Goal: Task Accomplishment & Management: Manage account settings

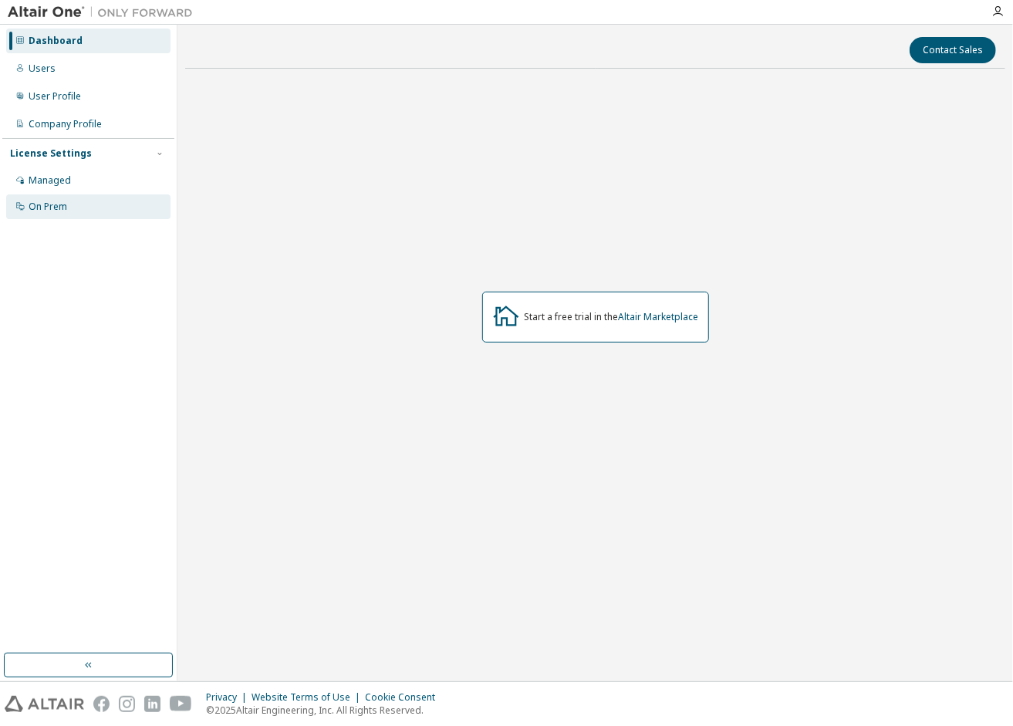
click at [92, 204] on div "On Prem" at bounding box center [88, 206] width 164 height 25
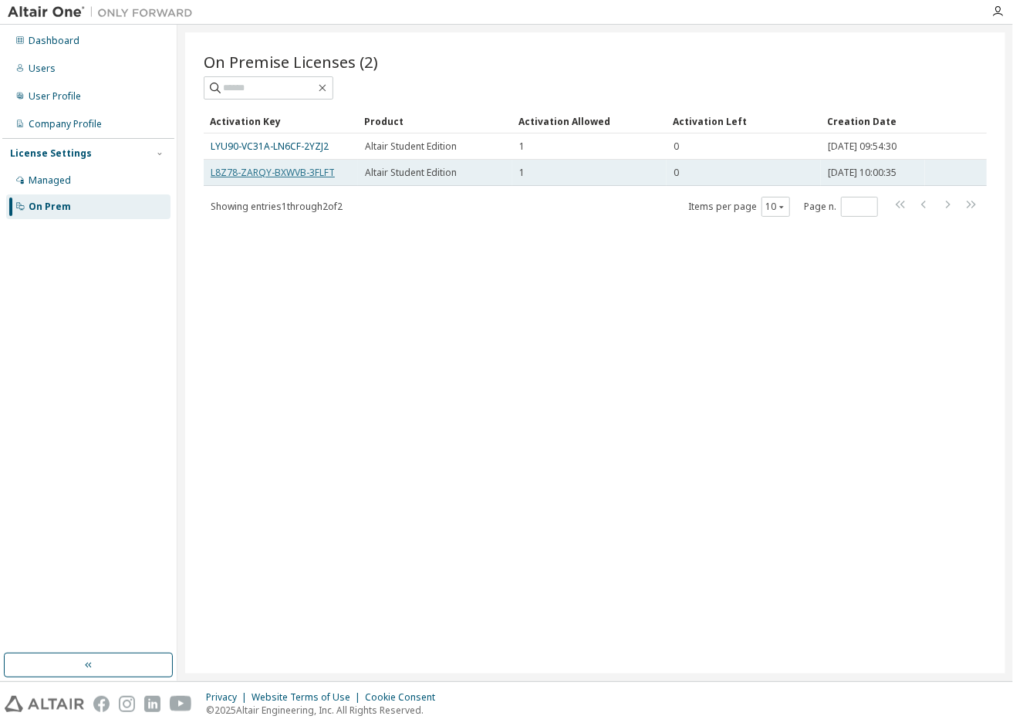
click at [282, 168] on link "L8Z78-ZARQY-BXWVB-3FLFT" at bounding box center [273, 172] width 124 height 13
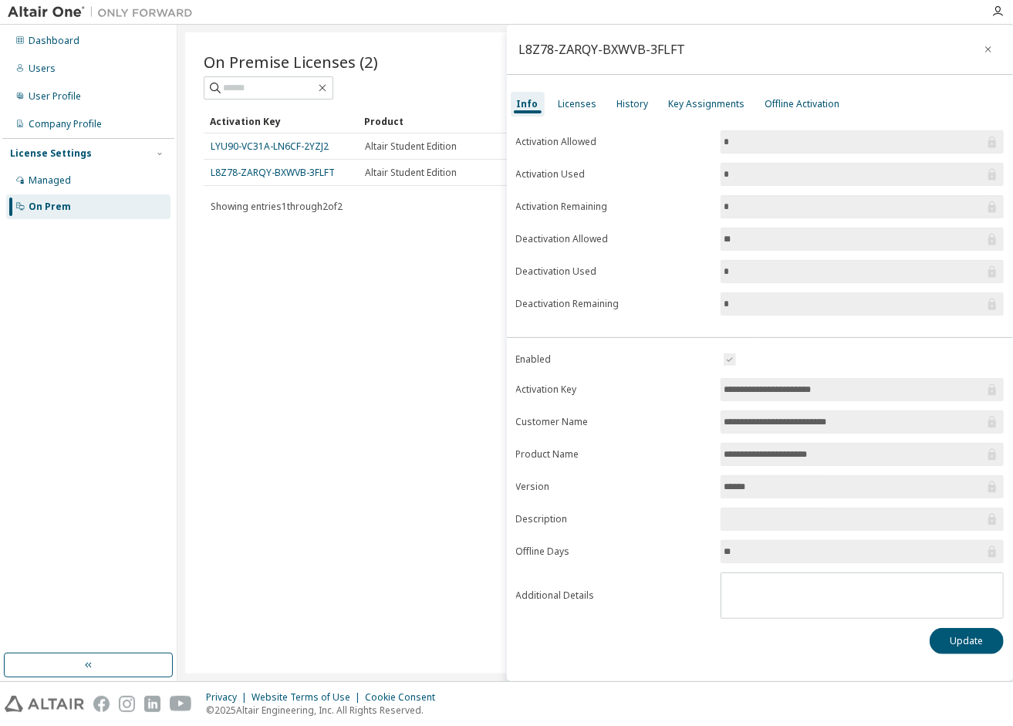
drag, startPoint x: 870, startPoint y: 376, endPoint x: 680, endPoint y: 392, distance: 190.5
click at [680, 392] on form "**********" at bounding box center [760, 484] width 488 height 269
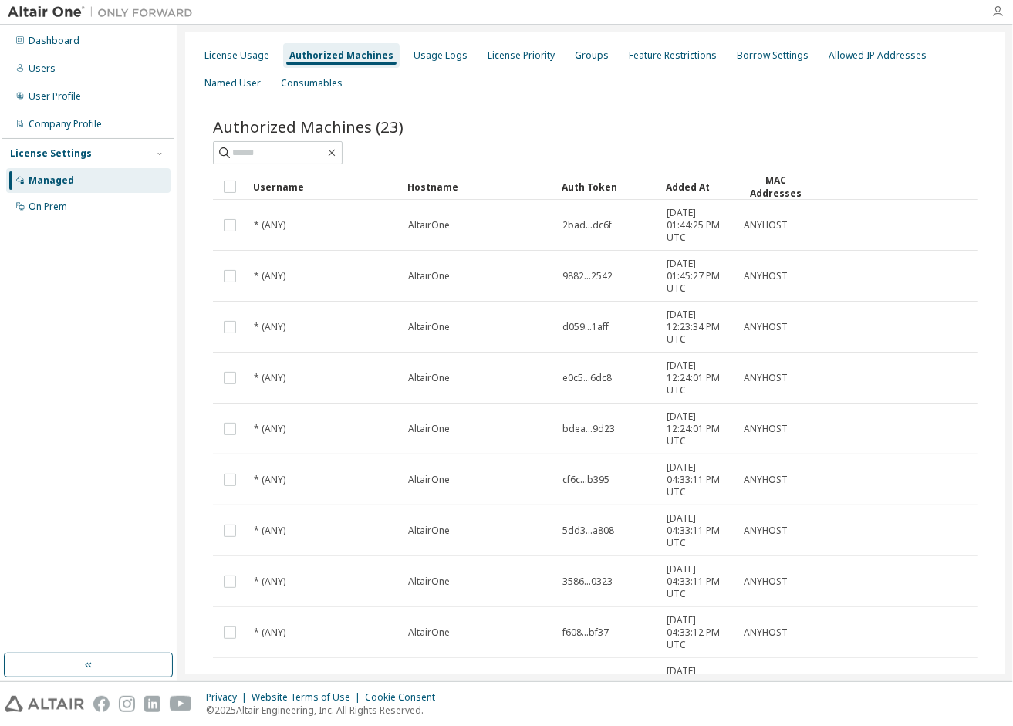
click at [999, 12] on icon "button" at bounding box center [997, 11] width 12 height 12
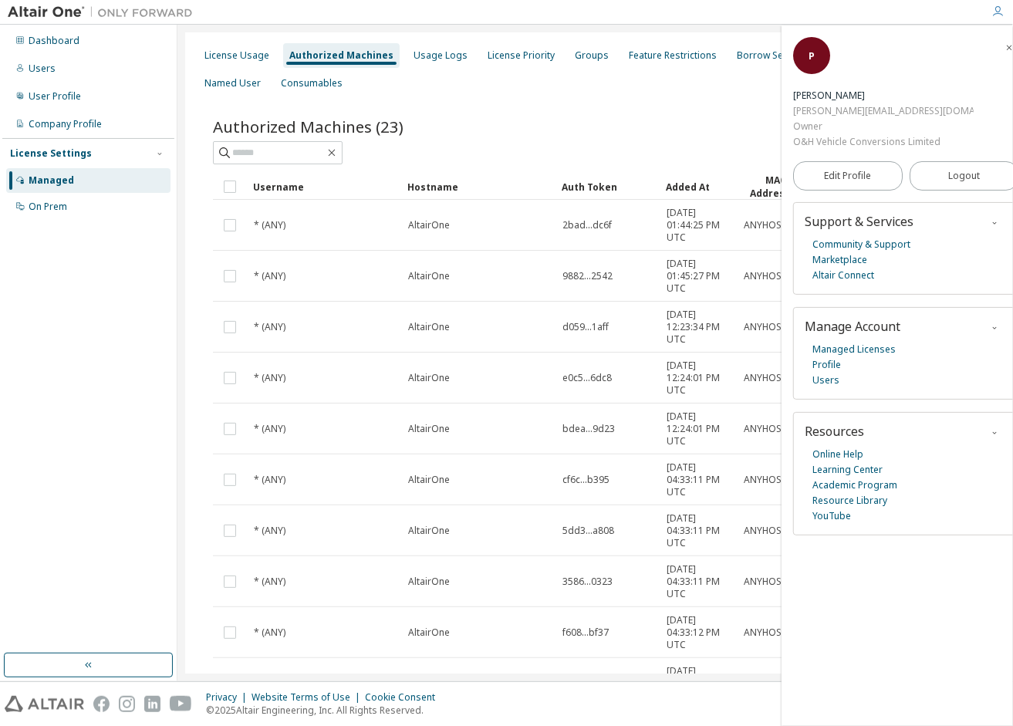
click at [997, 45] on button "button" at bounding box center [1009, 47] width 25 height 25
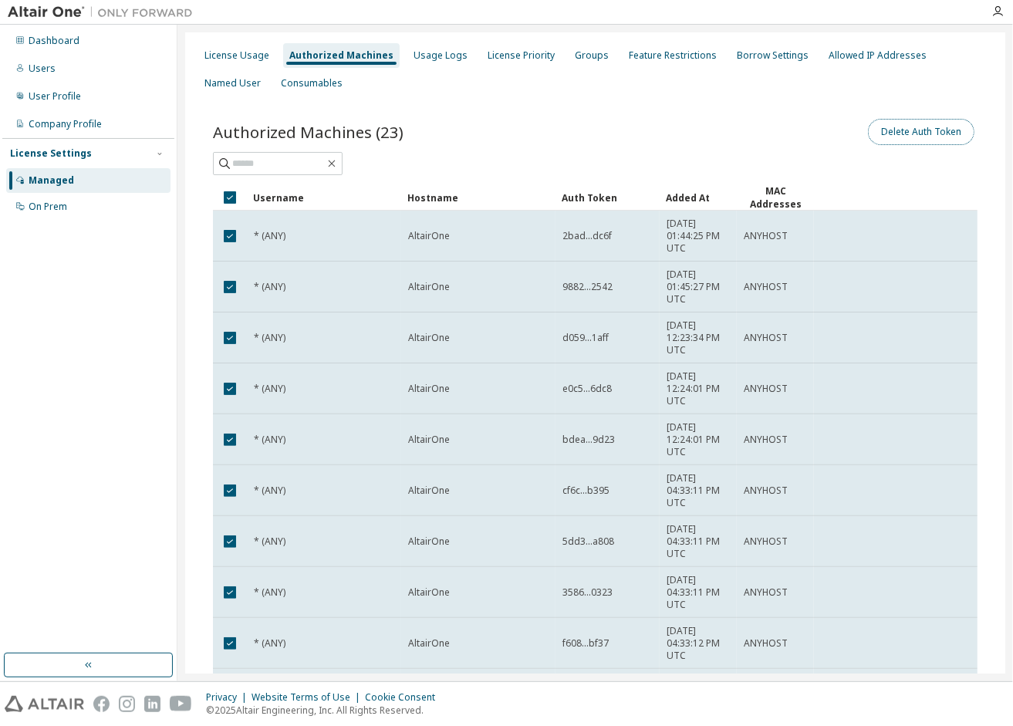
click at [893, 140] on button "Delete Auth Token" at bounding box center [921, 132] width 106 height 26
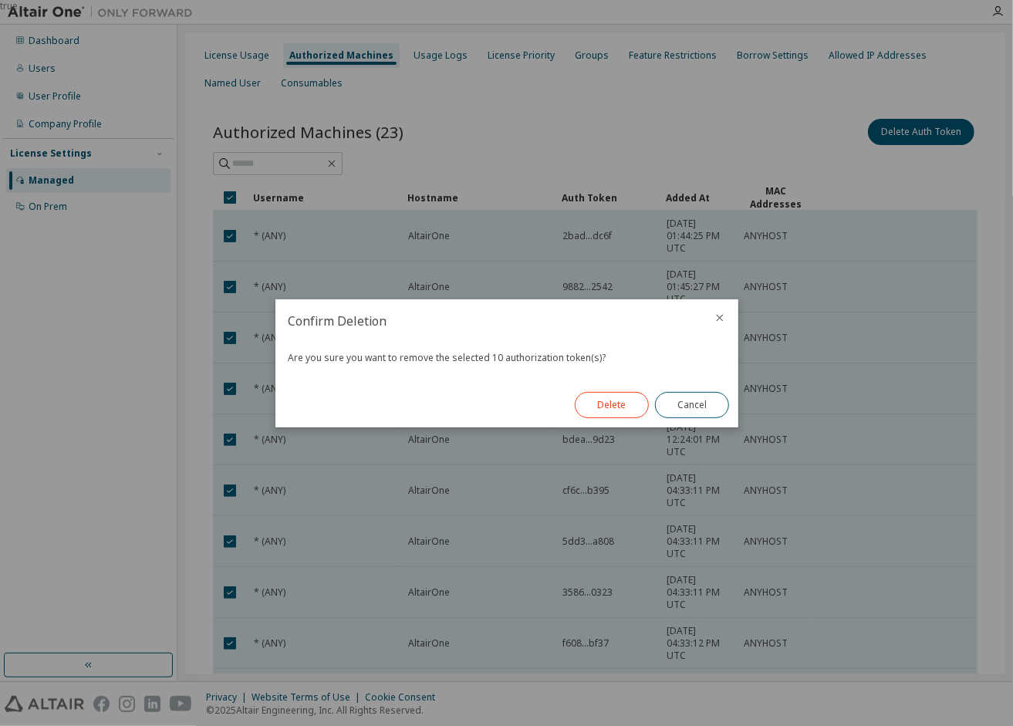
click at [612, 404] on button "Delete" at bounding box center [612, 405] width 74 height 26
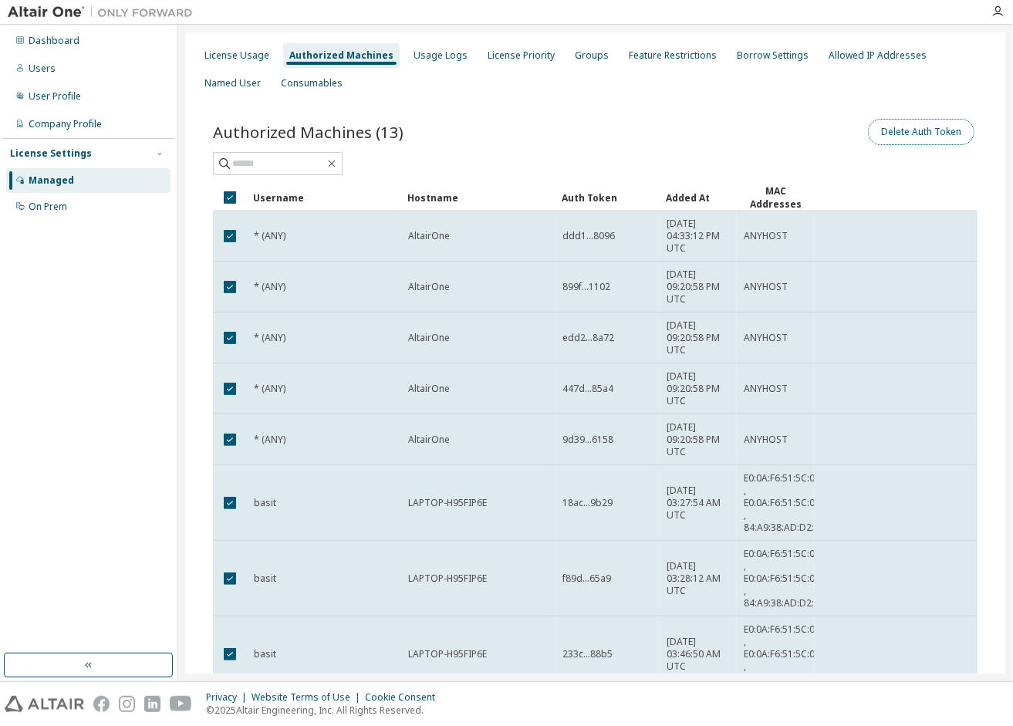
click at [902, 128] on button "Delete Auth Token" at bounding box center [921, 132] width 106 height 26
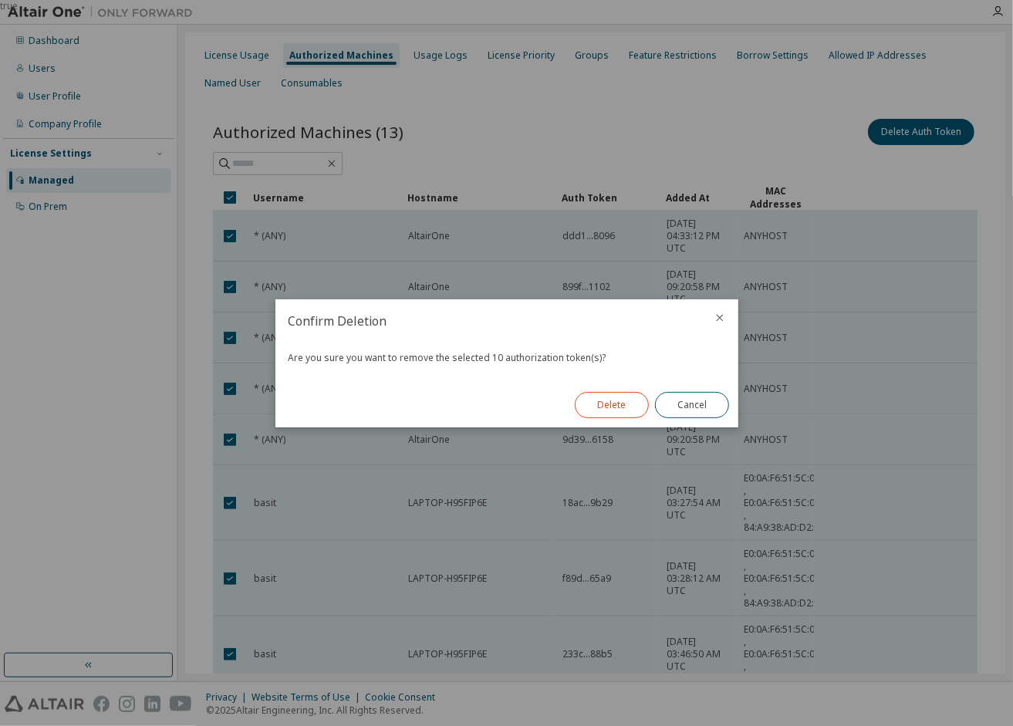
click at [590, 415] on button "Delete" at bounding box center [612, 405] width 74 height 26
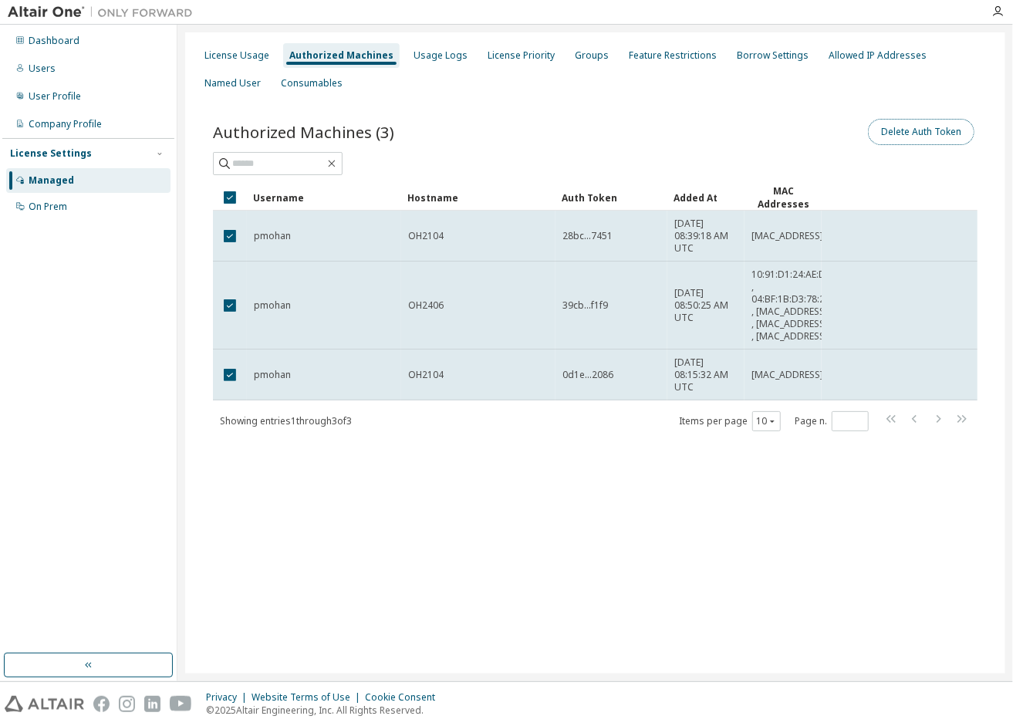
click at [899, 124] on button "Delete Auth Token" at bounding box center [921, 132] width 106 height 26
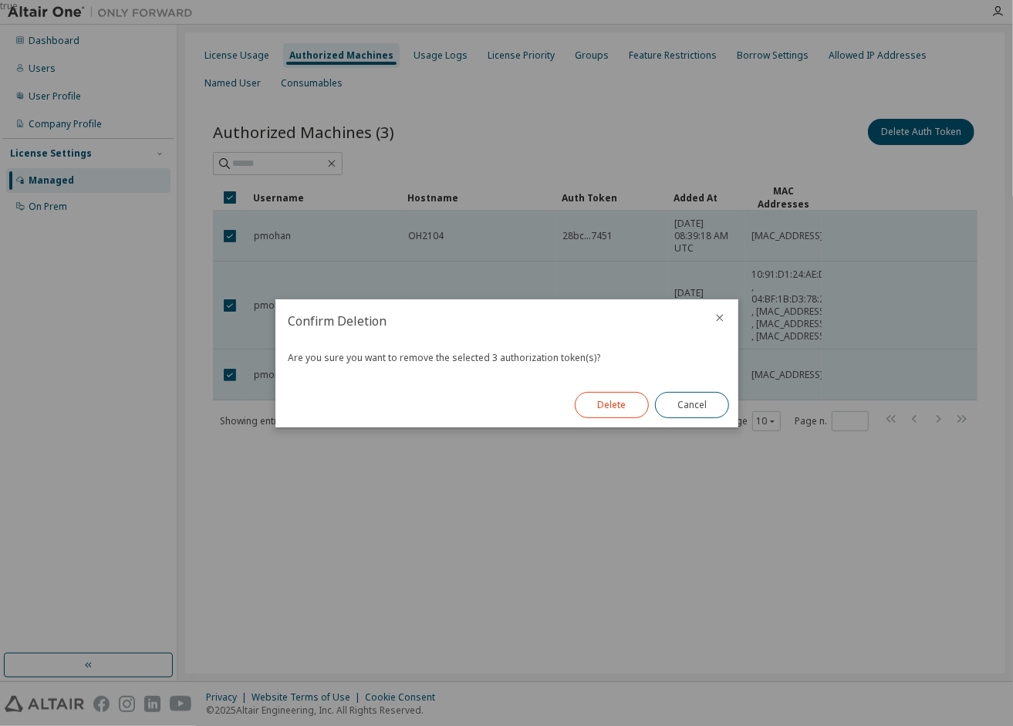
click at [609, 406] on button "Delete" at bounding box center [612, 405] width 74 height 26
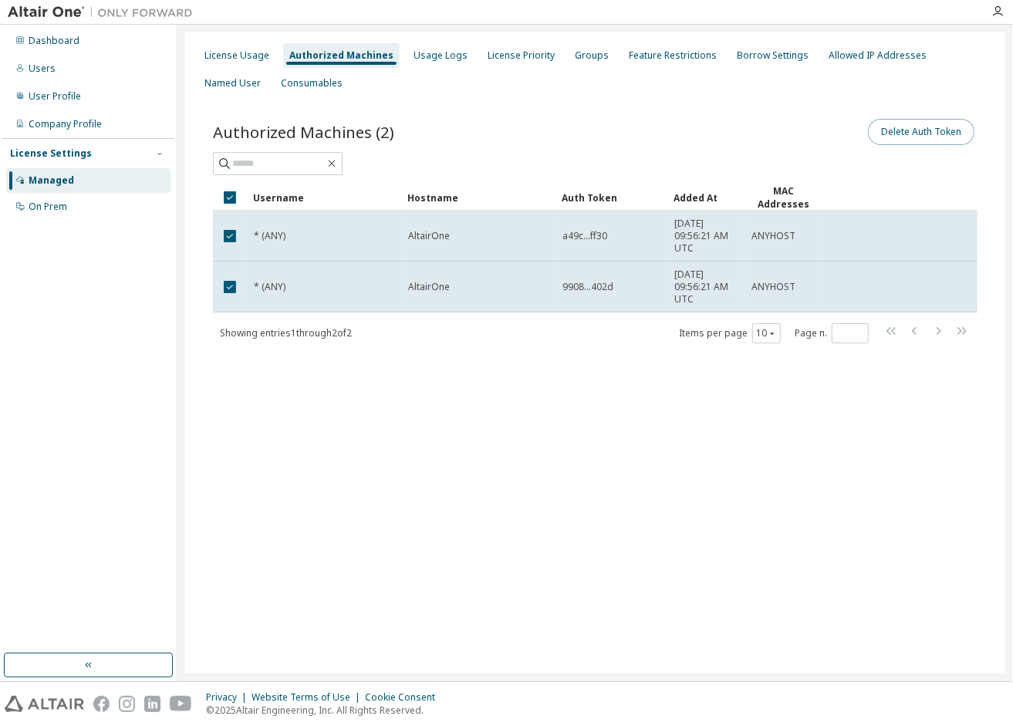
click at [950, 131] on button "Delete Auth Token" at bounding box center [921, 132] width 106 height 26
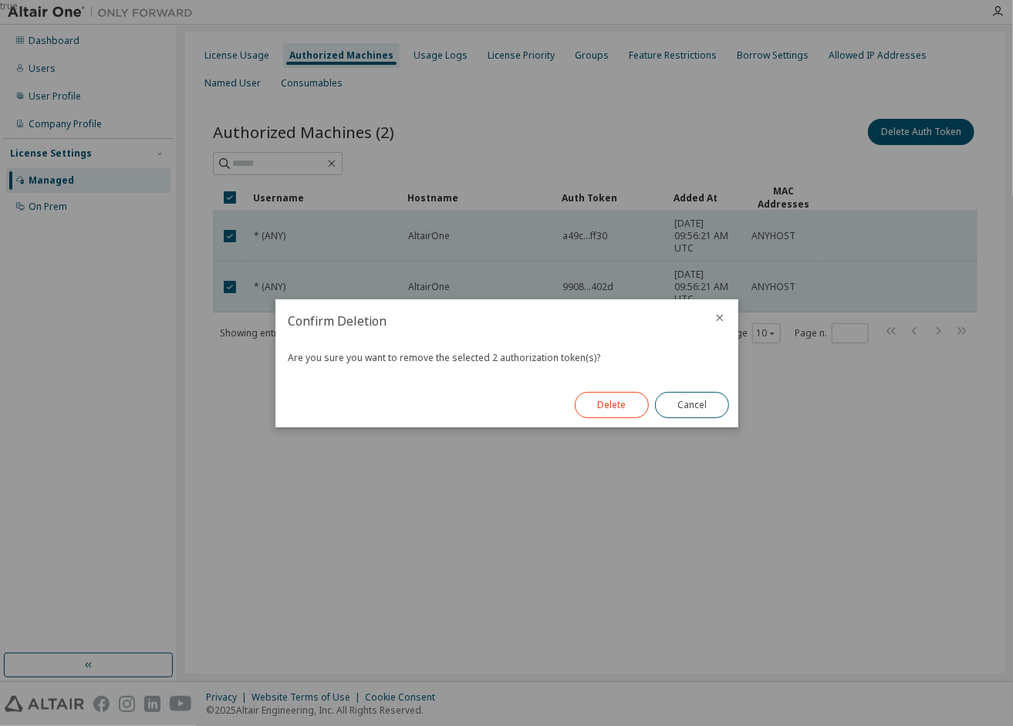
click at [639, 398] on button "Delete" at bounding box center [612, 405] width 74 height 26
